Goal: Task Accomplishment & Management: Manage account settings

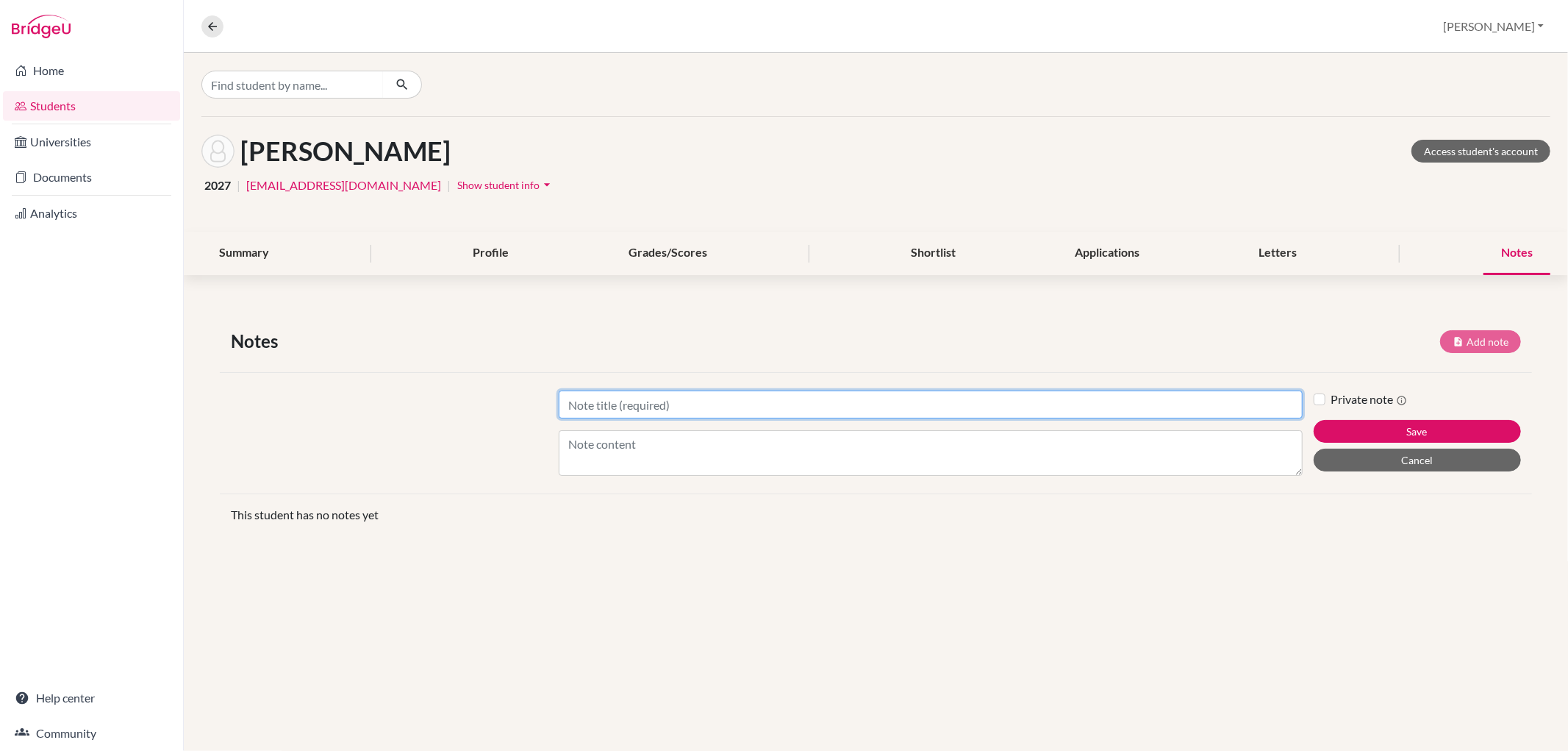
click at [861, 416] on input "Title" at bounding box center [931, 405] width 743 height 28
type input "Future planning"
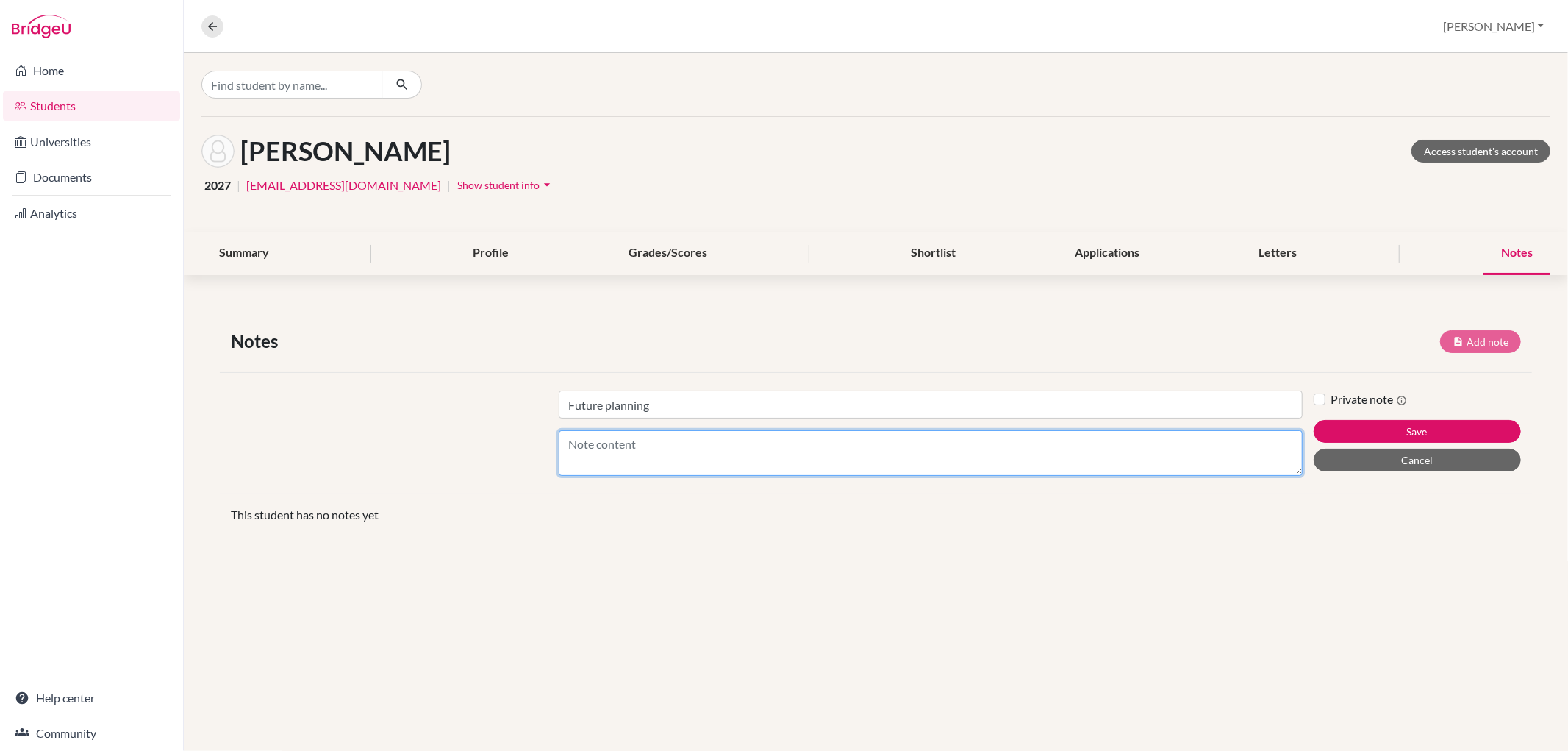
type textarea "W"
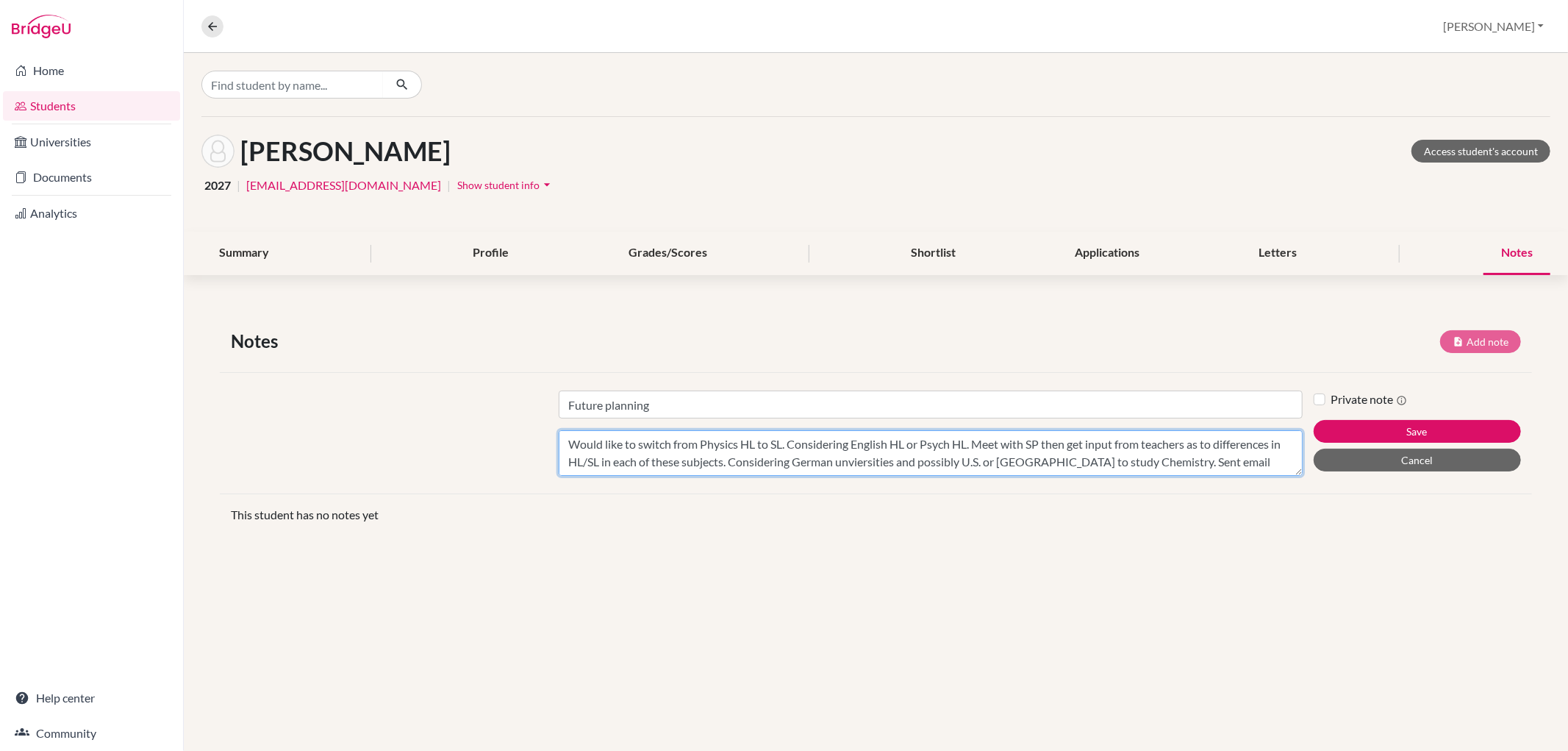
scroll to position [11, 0]
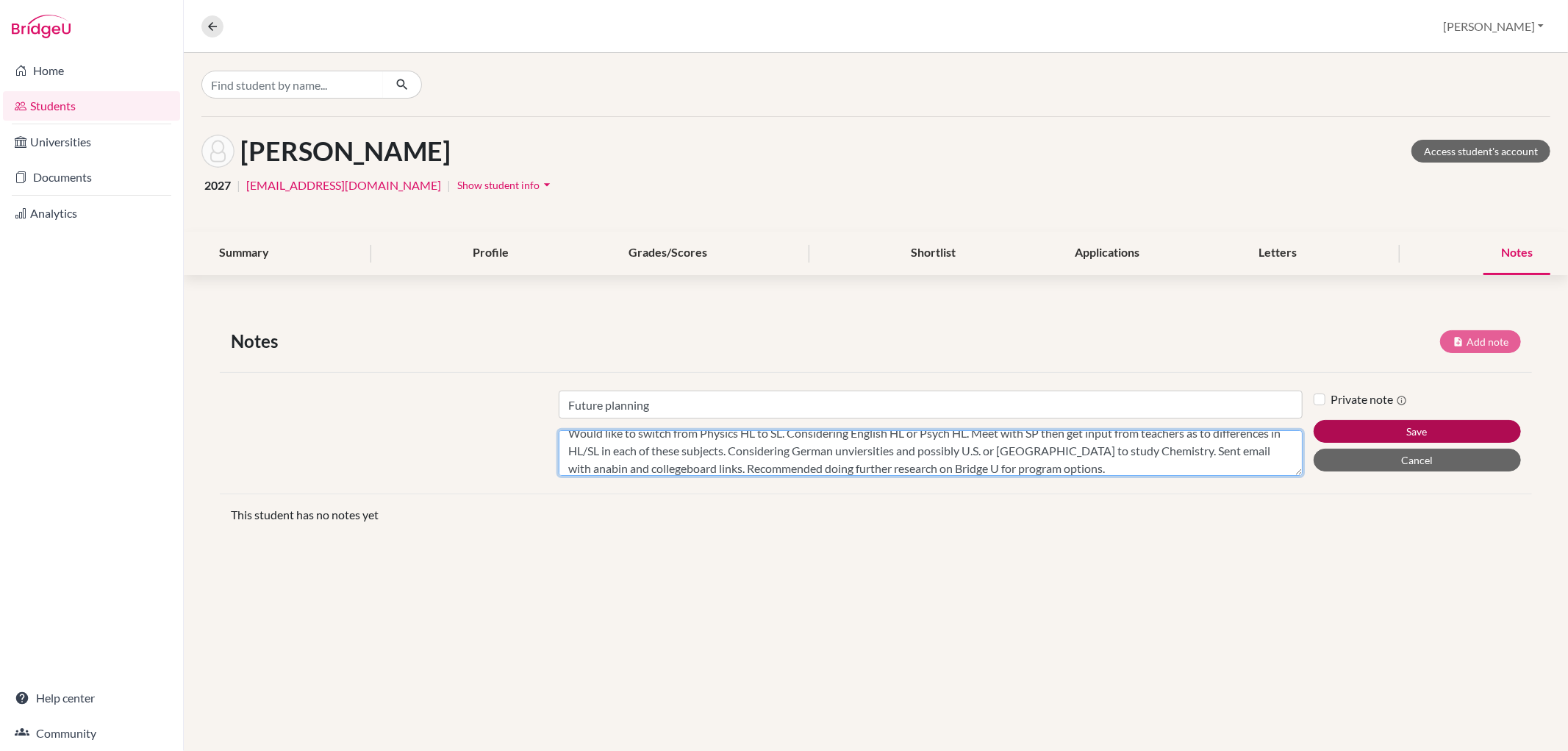
type textarea "Would like to switch from Physics HL to SL. Considering English HL or Psych HL.…"
click at [1441, 420] on button "Save" at bounding box center [1416, 431] width 207 height 22
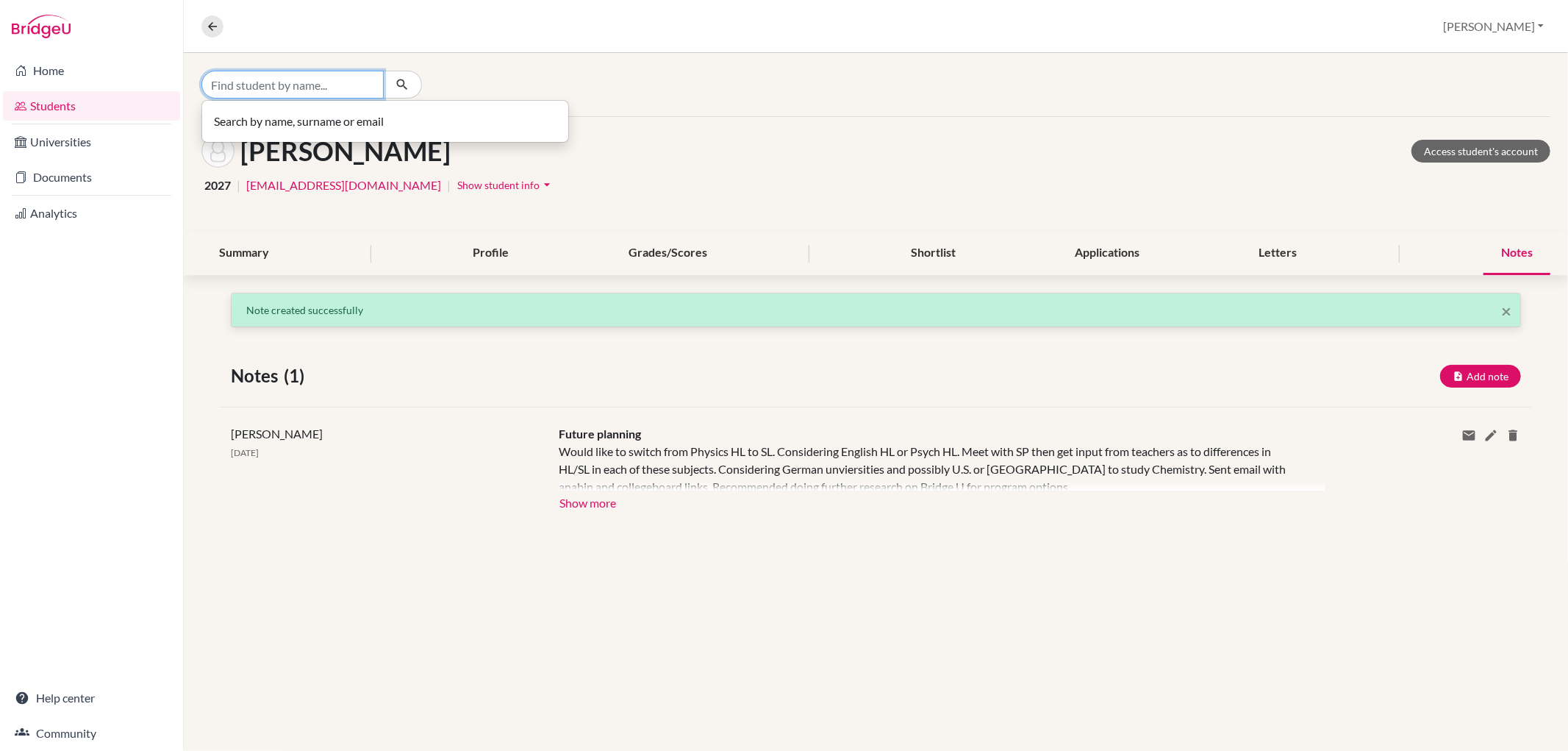
click at [257, 84] on input "Find student by name..." at bounding box center [292, 84] width 183 height 28
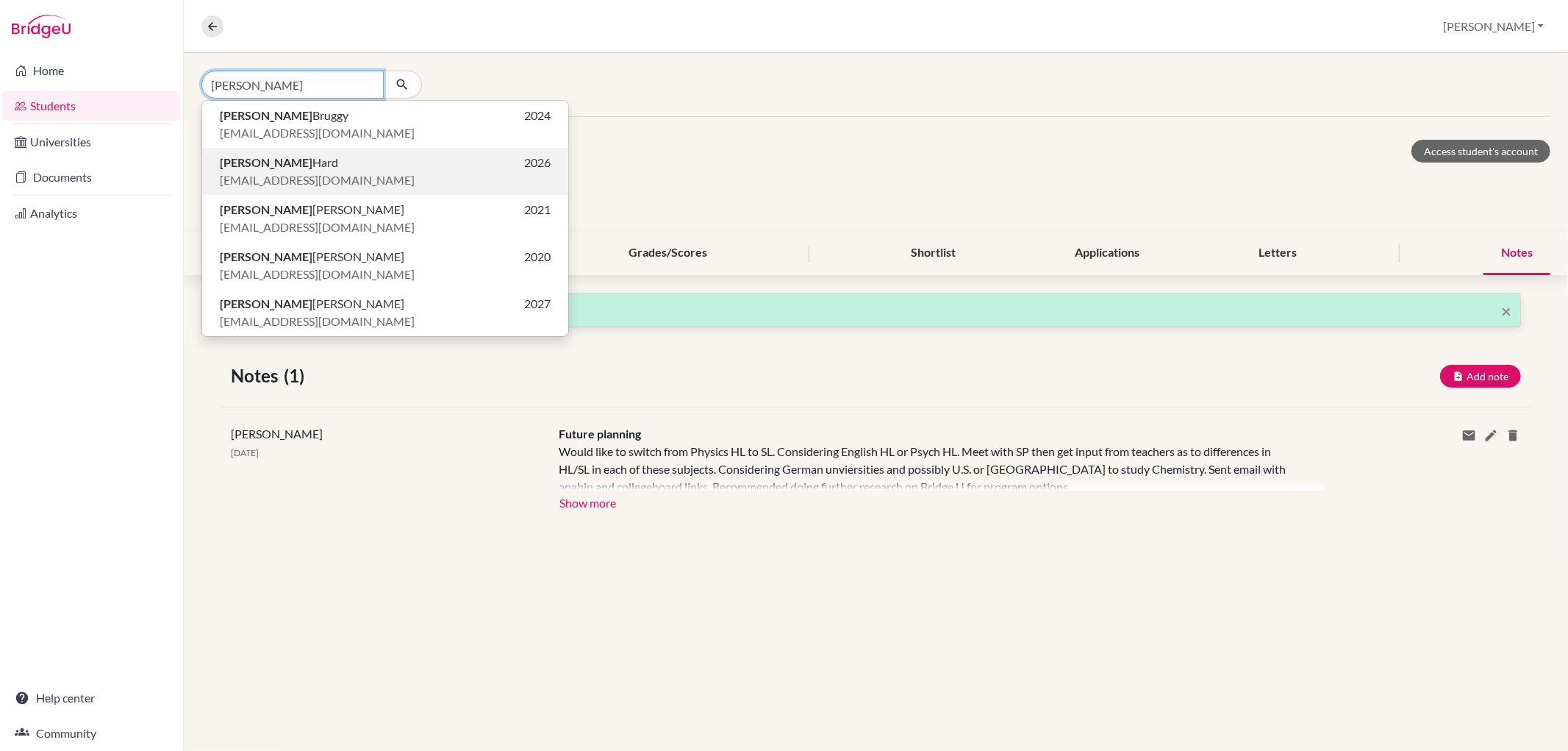
type input "[PERSON_NAME]"
click at [256, 160] on span "[PERSON_NAME]" at bounding box center [279, 162] width 118 height 18
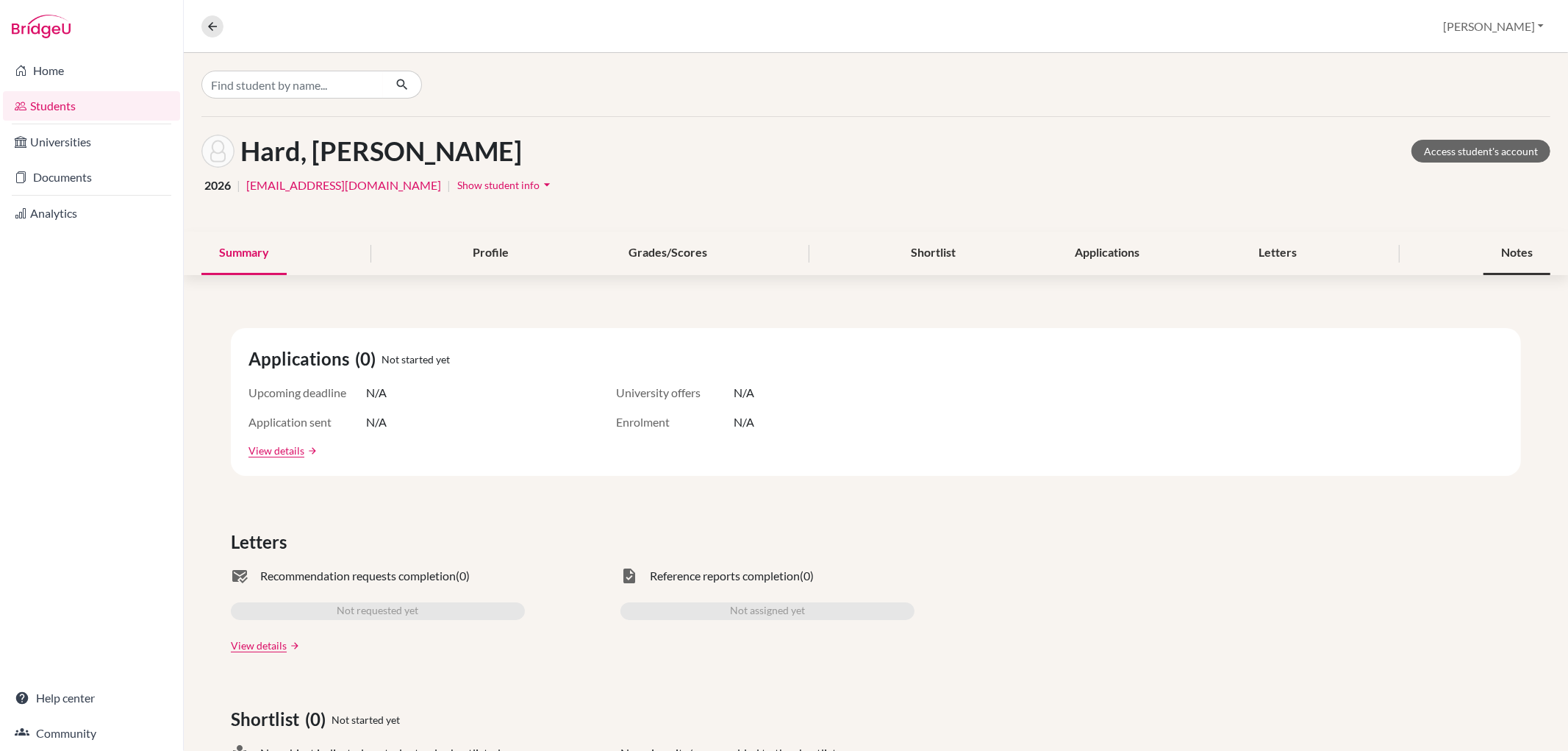
click at [1502, 258] on div "Notes" at bounding box center [1517, 253] width 66 height 43
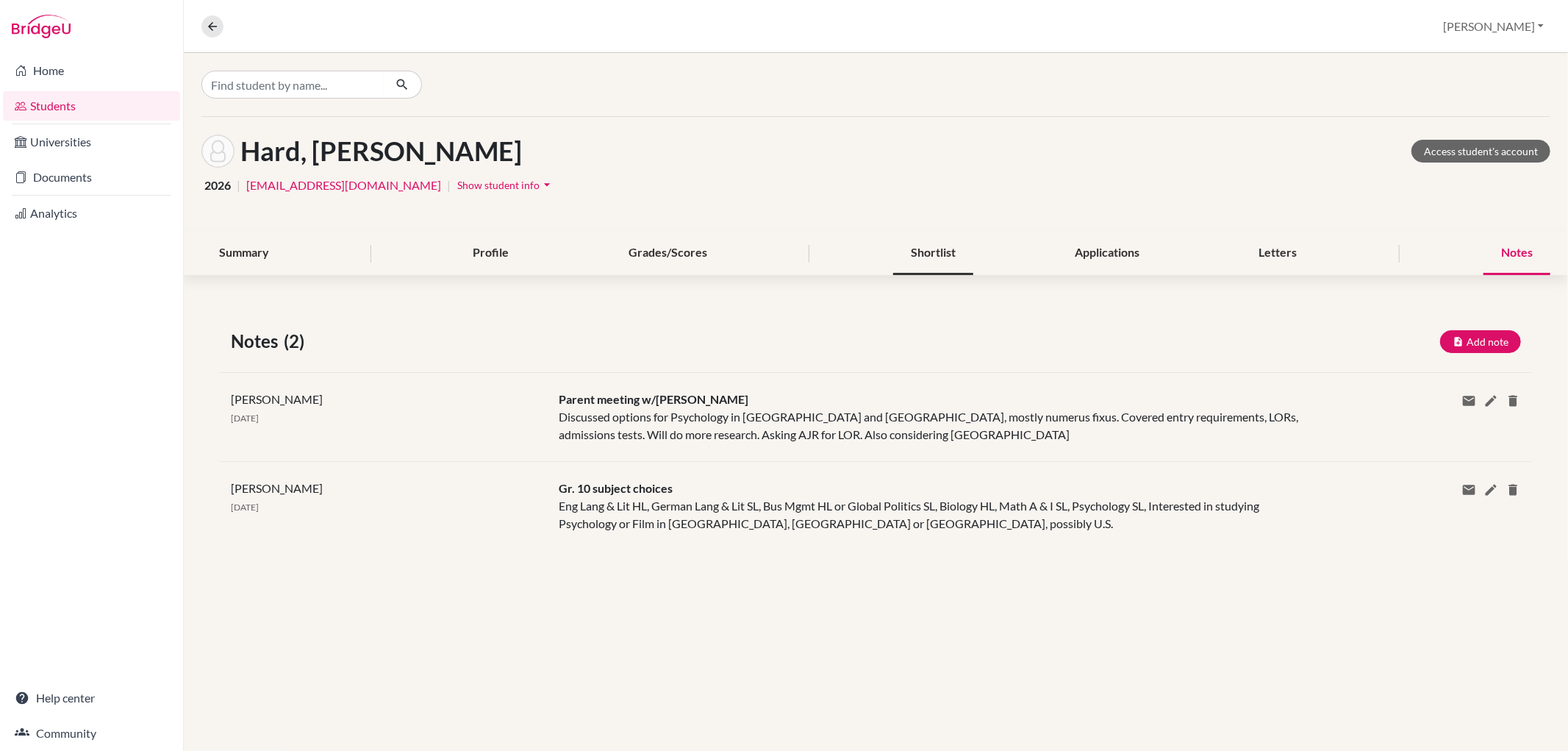
click at [945, 258] on div "Shortlist" at bounding box center [933, 253] width 81 height 43
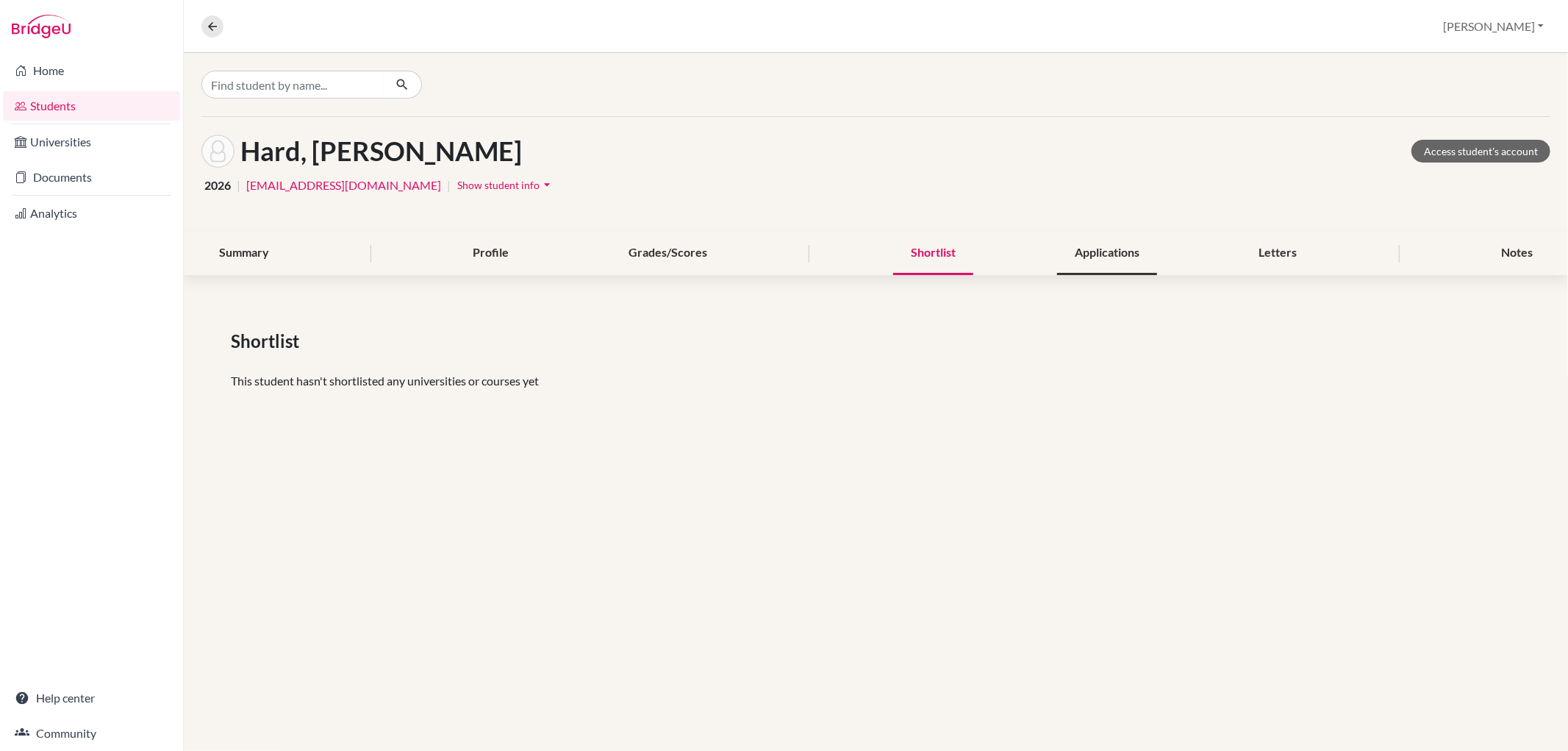
click at [1084, 255] on div "Applications" at bounding box center [1106, 253] width 100 height 43
click at [1261, 255] on div "Letters" at bounding box center [1278, 253] width 74 height 43
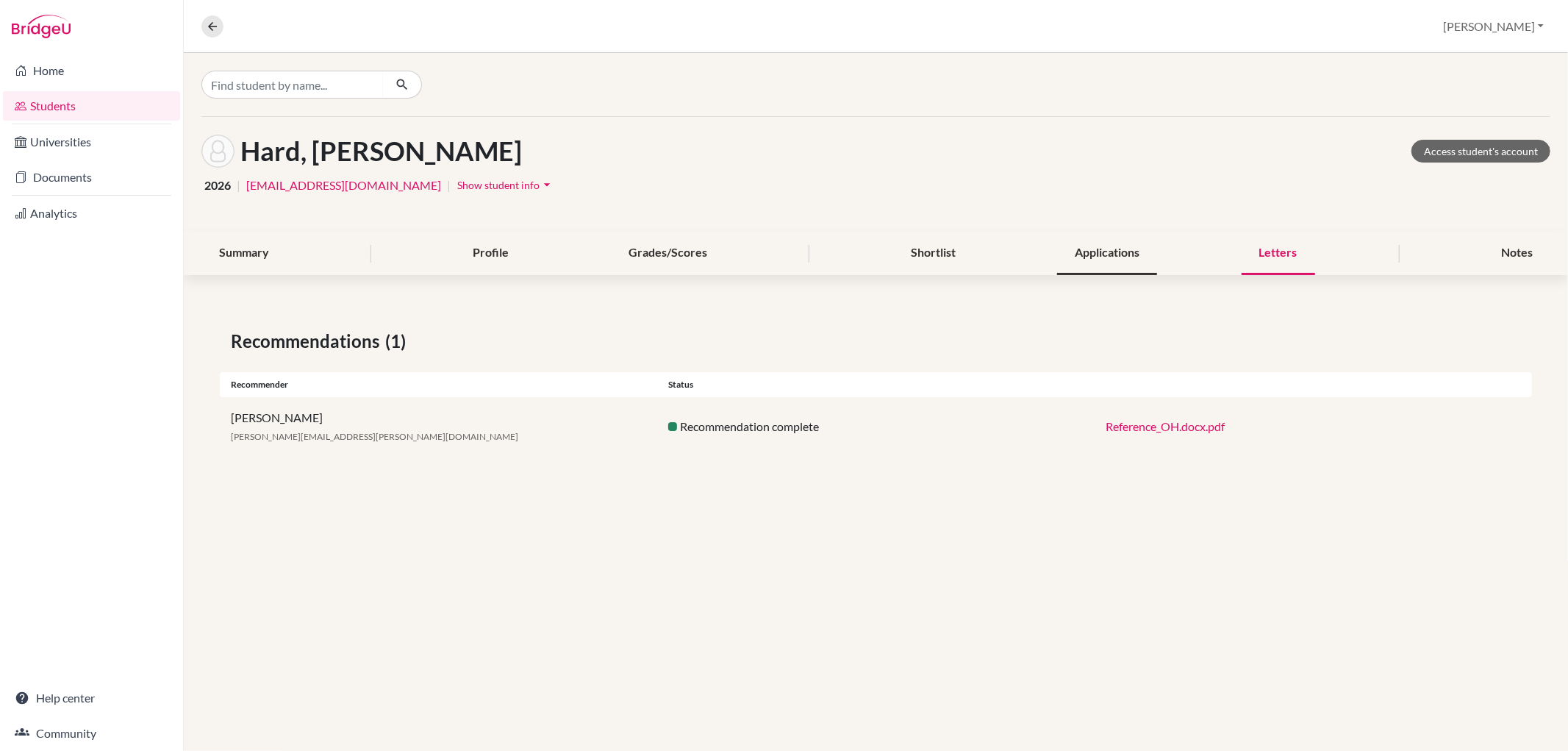
click at [1090, 252] on div "Applications" at bounding box center [1106, 253] width 100 height 43
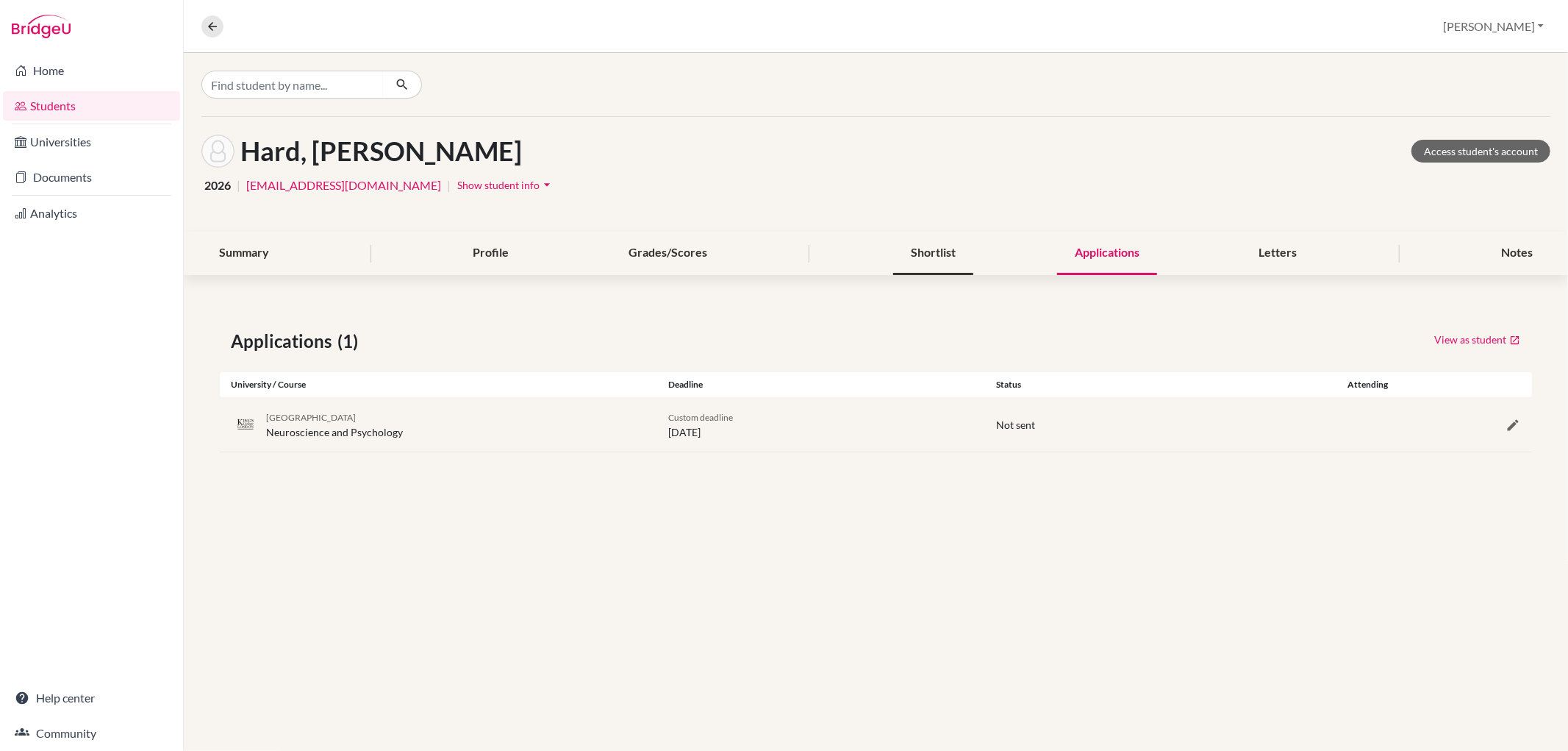
click at [928, 245] on div "Shortlist" at bounding box center [933, 253] width 81 height 43
